Goal: Task Accomplishment & Management: Manage account settings

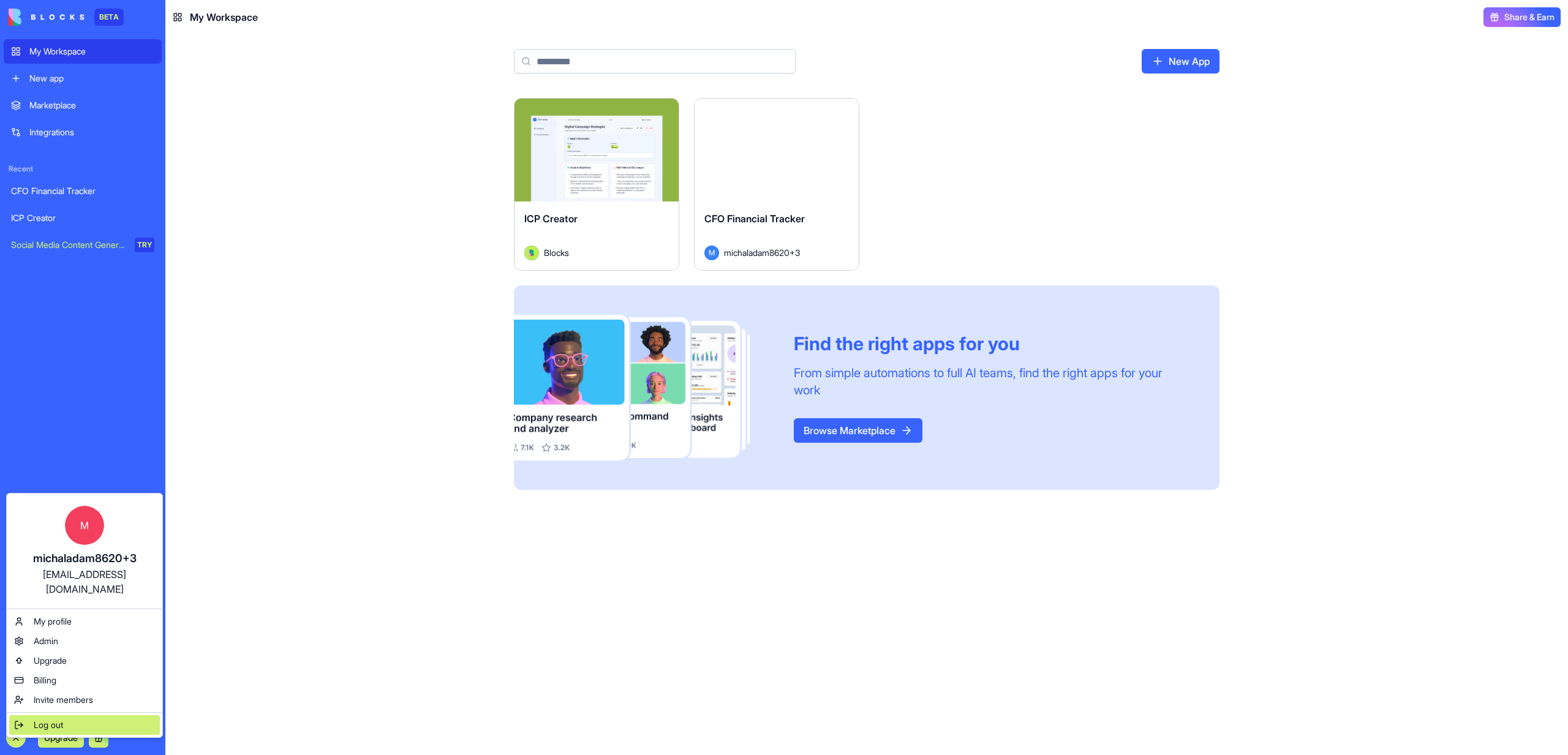
click at [42, 719] on span "Log out" at bounding box center [48, 724] width 29 height 12
